Goal: Find contact information: Find contact information

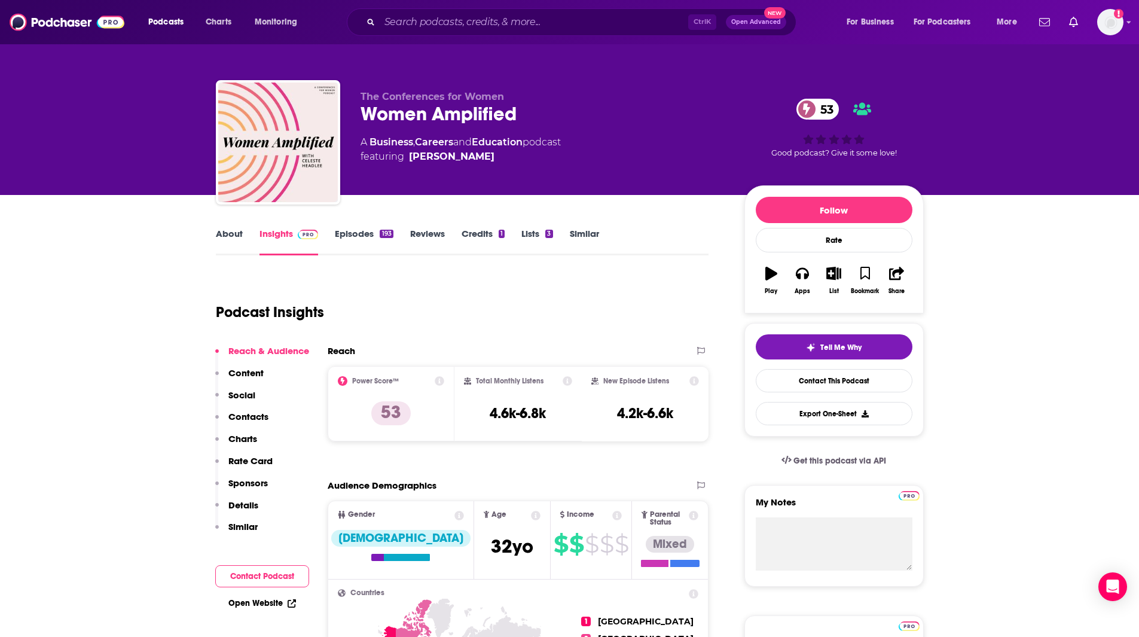
drag, startPoint x: 83, startPoint y: 297, endPoint x: 95, endPoint y: 291, distance: 13.9
click at [440, 274] on div "Podcast Insights" at bounding box center [458, 304] width 484 height 61
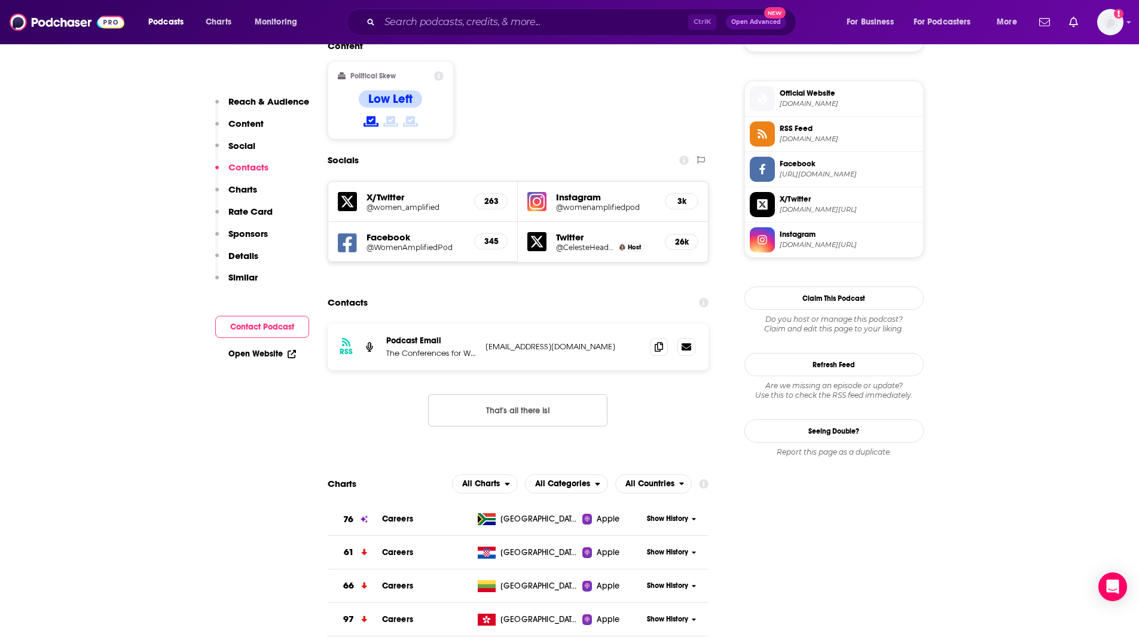
scroll to position [940, 0]
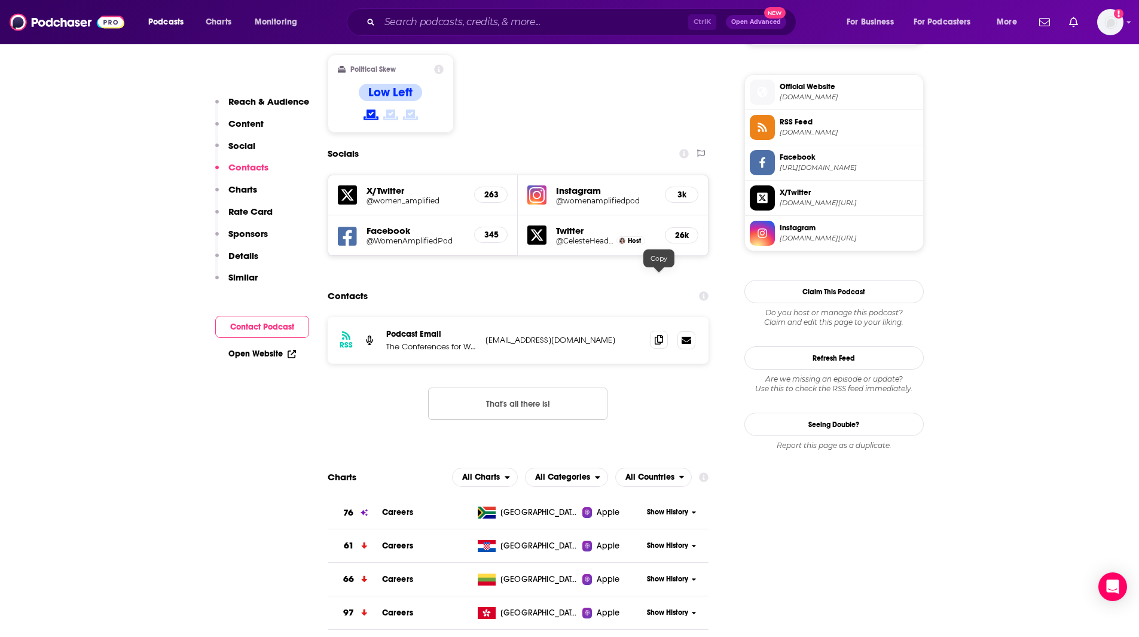
drag, startPoint x: 653, startPoint y: 282, endPoint x: 840, endPoint y: 512, distance: 296.7
click at [655, 331] on span at bounding box center [659, 340] width 18 height 18
click at [473, 26] on input "Search podcasts, credits, & more..." at bounding box center [534, 22] width 308 height 19
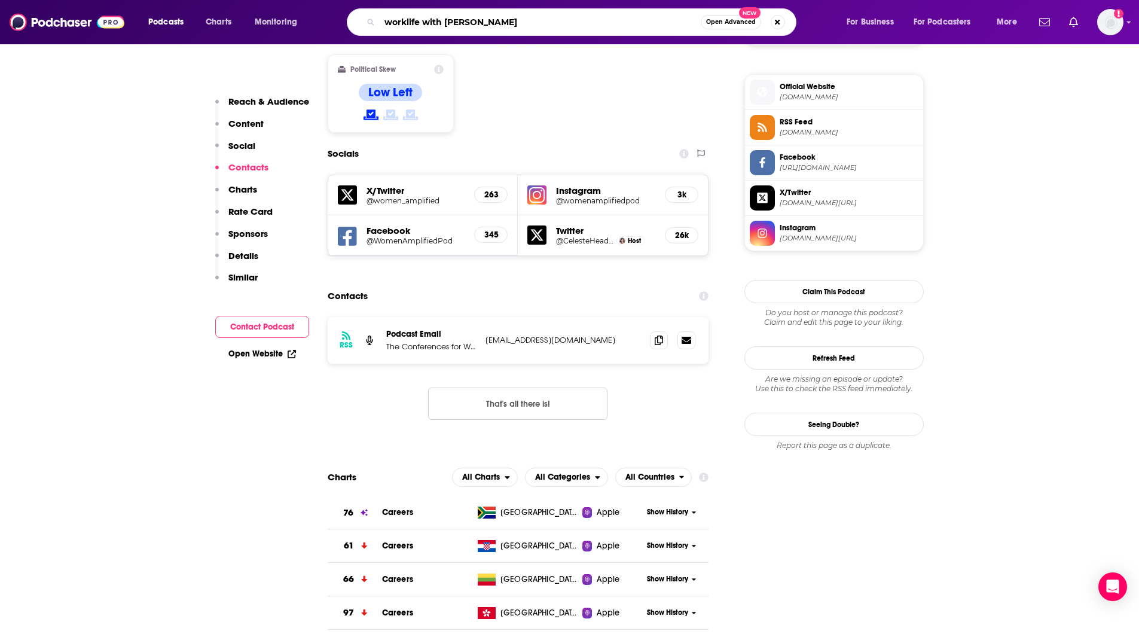
type input "worklife with [PERSON_NAME]"
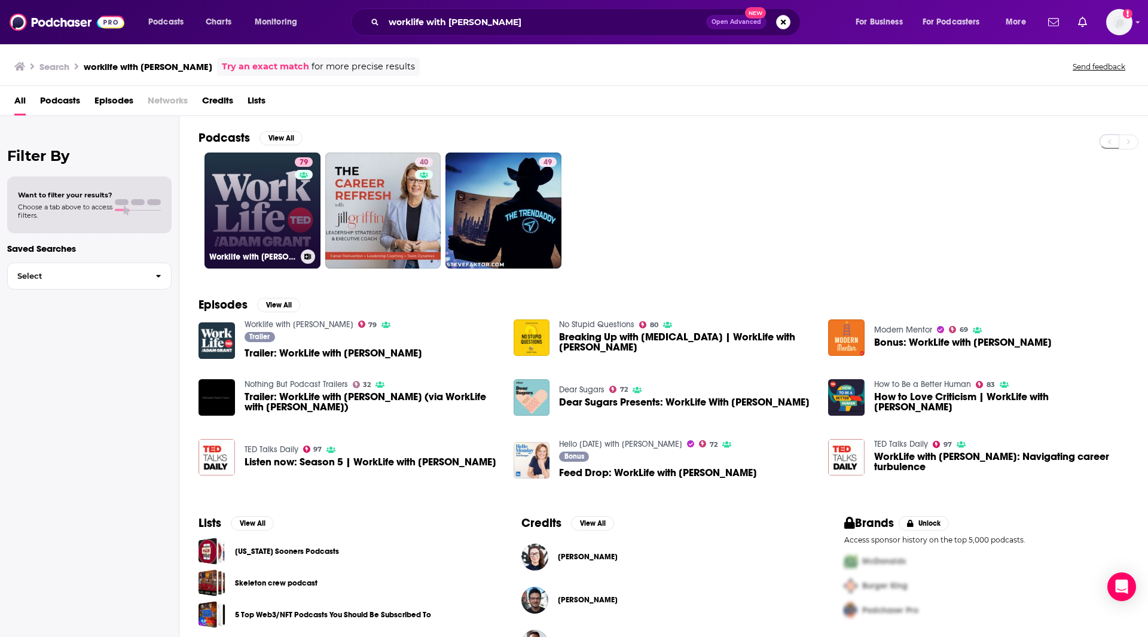
click at [258, 235] on link "79 Worklife with [PERSON_NAME]" at bounding box center [262, 210] width 116 height 116
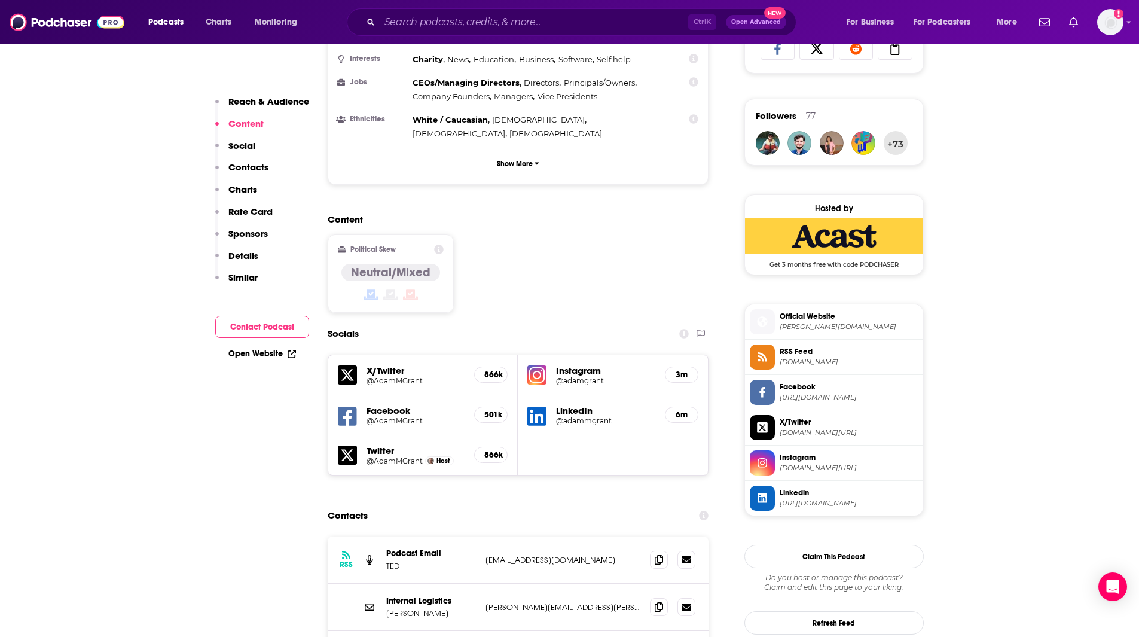
scroll to position [848, 0]
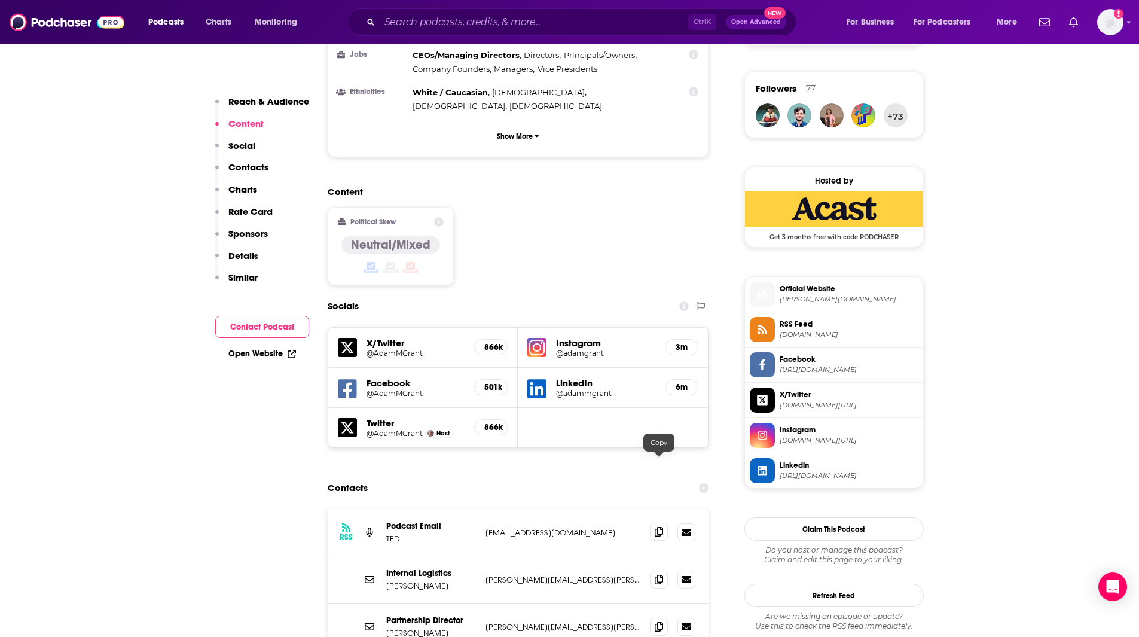
click at [658, 527] on icon at bounding box center [659, 532] width 8 height 10
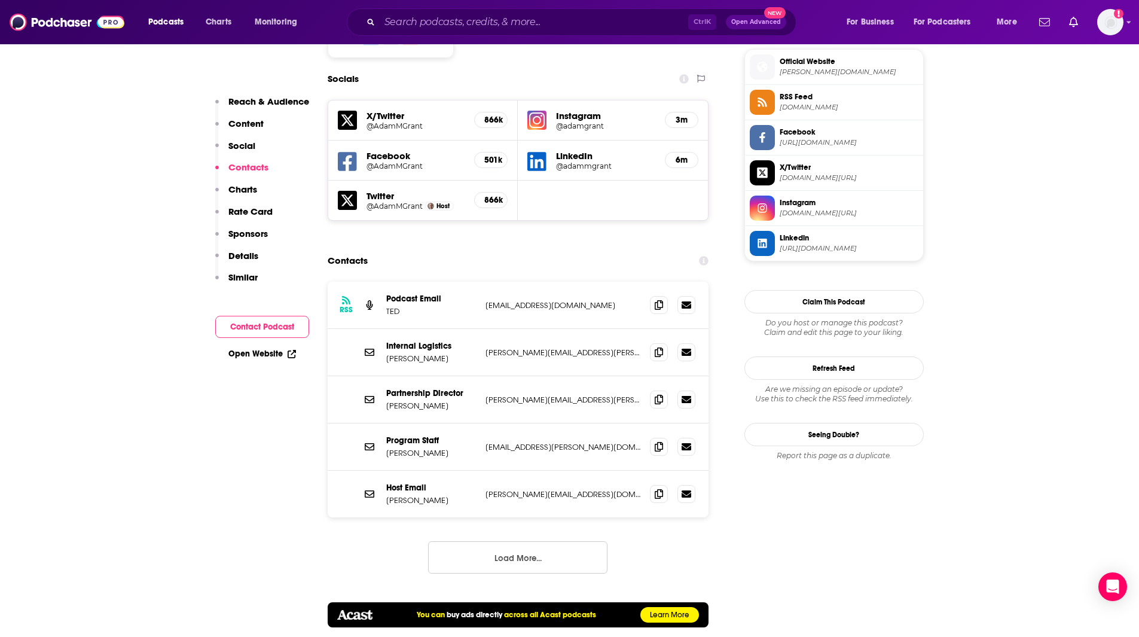
scroll to position [1082, 0]
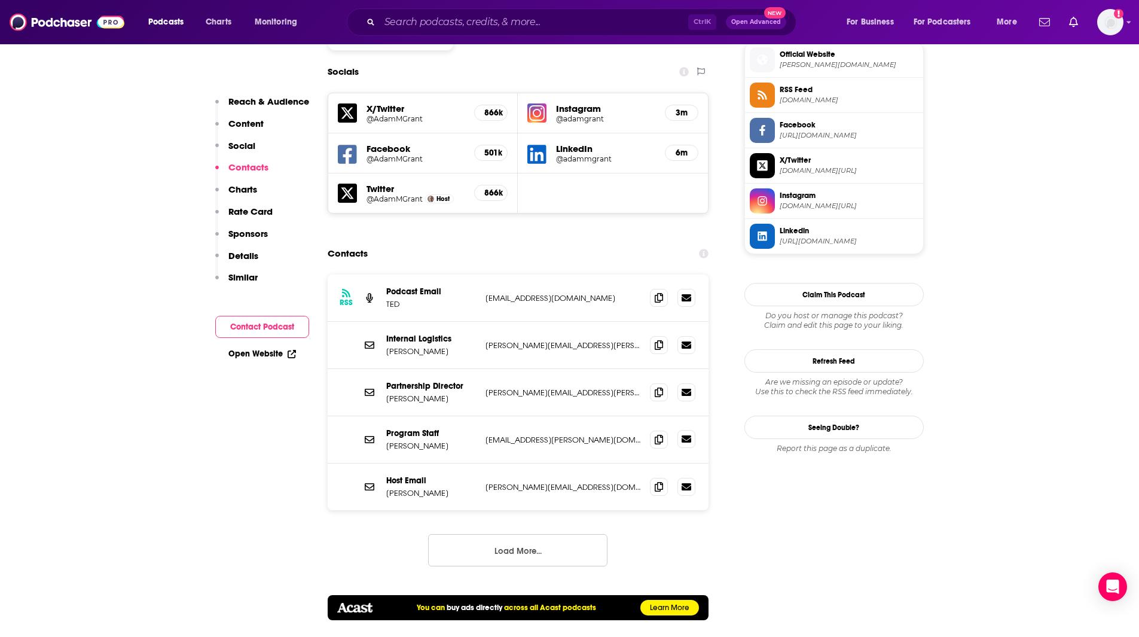
click at [683, 435] on icon at bounding box center [687, 438] width 10 height 7
click at [685, 481] on icon at bounding box center [687, 486] width 10 height 10
click at [686, 482] on icon at bounding box center [687, 485] width 10 height 7
